Goal: Information Seeking & Learning: Learn about a topic

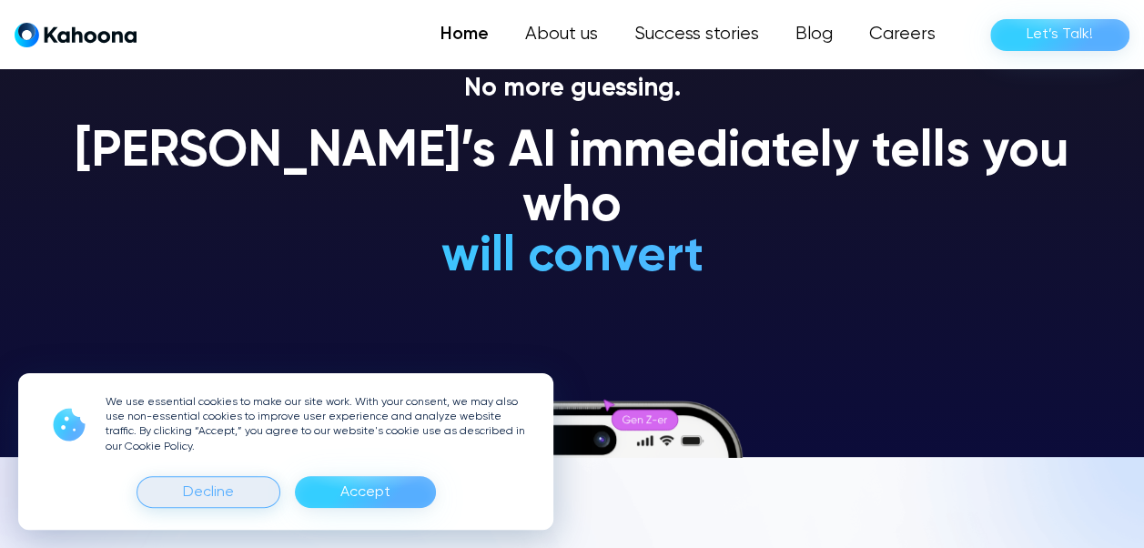
scroll to position [91, 0]
click at [245, 492] on div "Decline" at bounding box center [208, 492] width 144 height 32
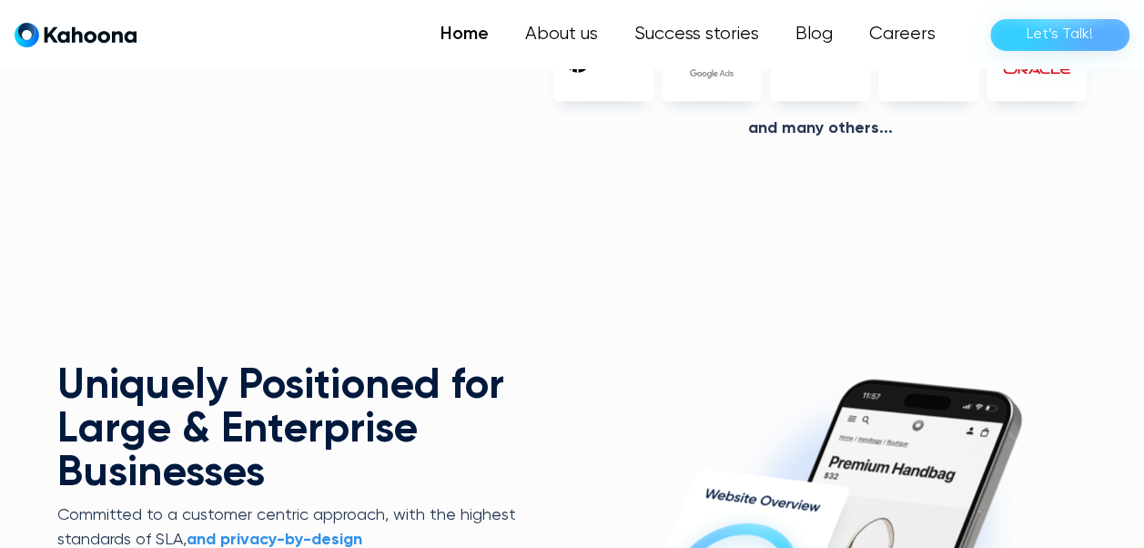
scroll to position [4309, 0]
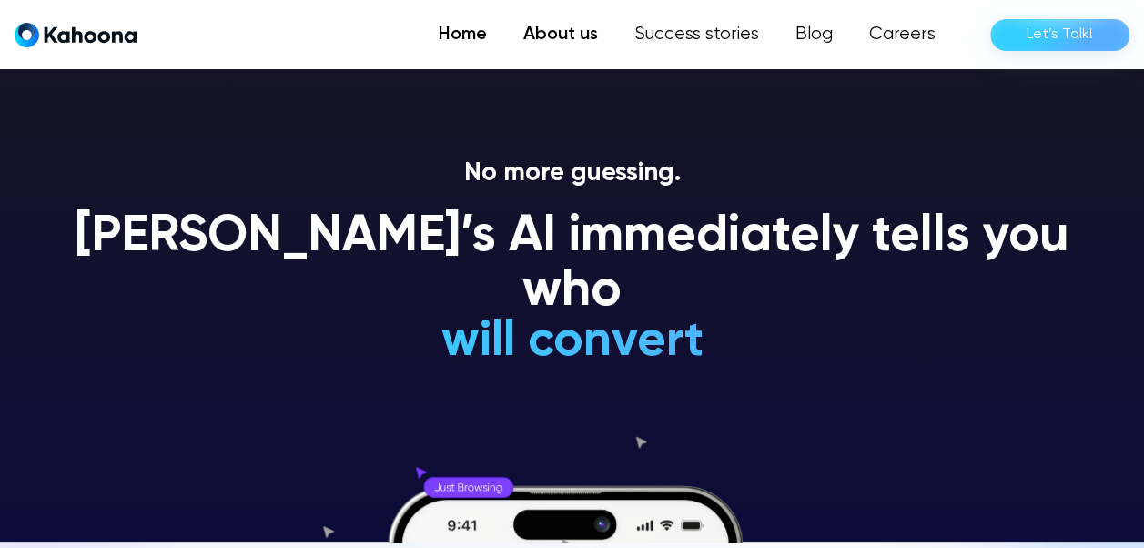
click at [577, 44] on link "About us" at bounding box center [560, 34] width 111 height 36
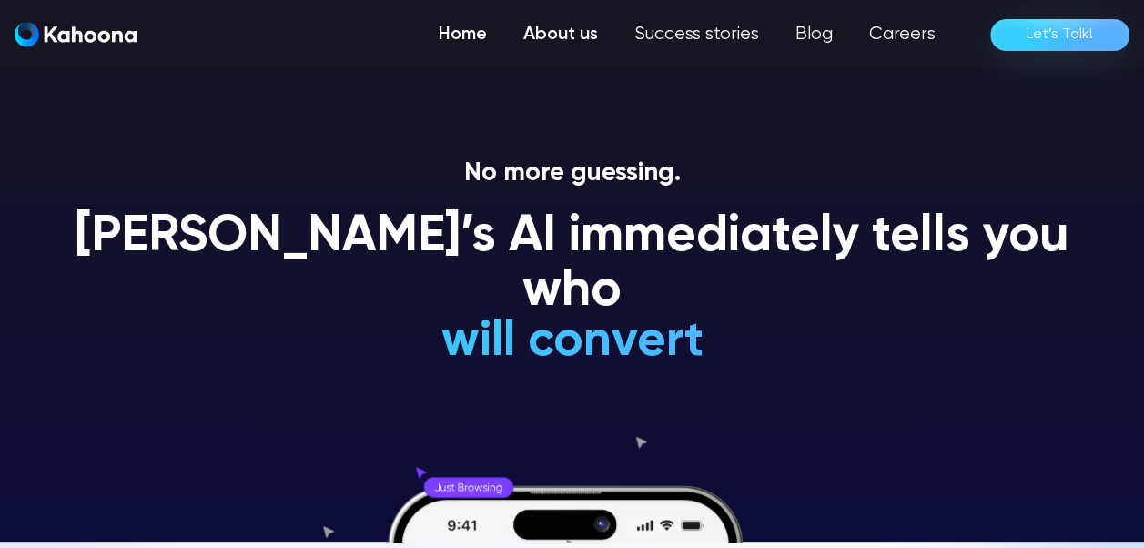
scroll to position [4, 0]
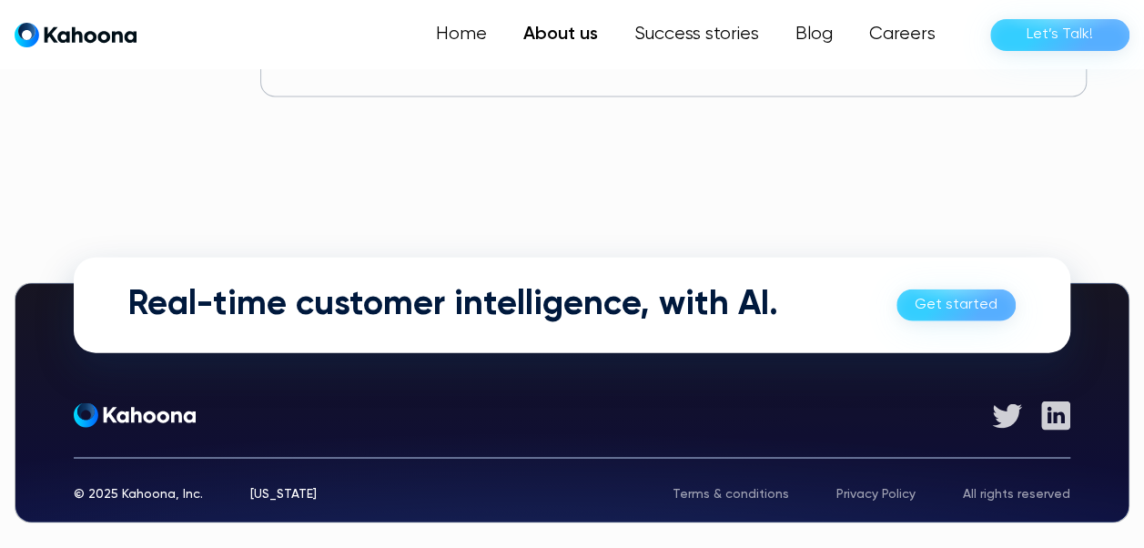
scroll to position [1325, 0]
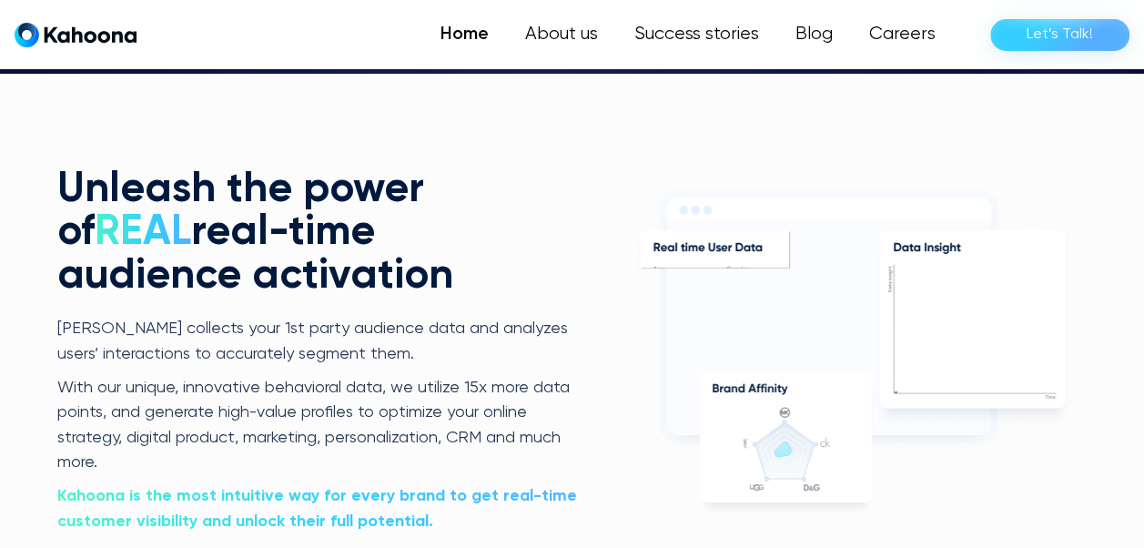
scroll to position [3392, 0]
